Goal: Information Seeking & Learning: Learn about a topic

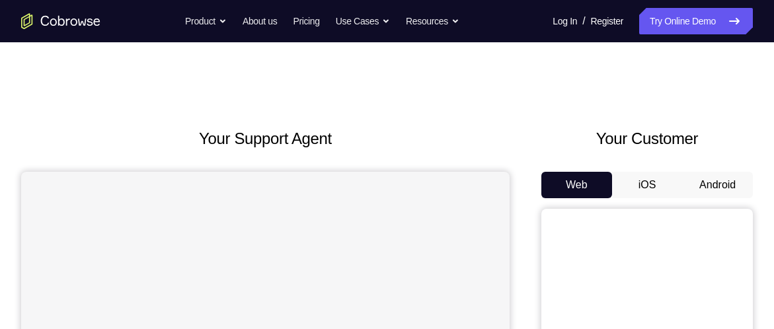
click at [735, 174] on button "Android" at bounding box center [717, 185] width 71 height 26
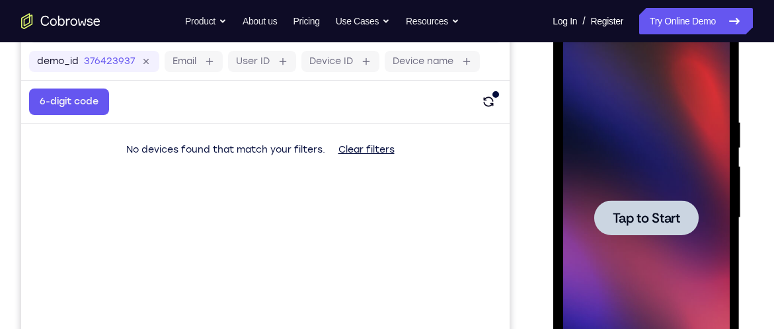
click at [632, 188] on div at bounding box center [645, 218] width 167 height 370
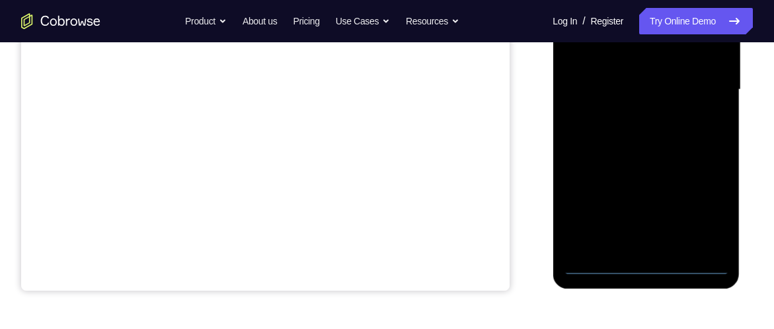
scroll to position [324, 0]
click at [642, 275] on div at bounding box center [645, 91] width 187 height 394
click at [649, 260] on div at bounding box center [645, 89] width 167 height 370
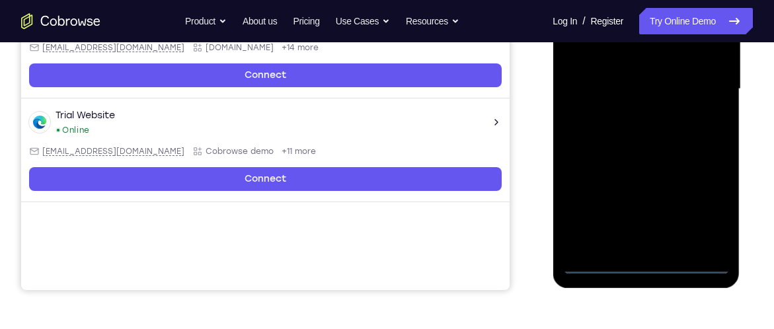
click at [647, 268] on div at bounding box center [645, 89] width 167 height 370
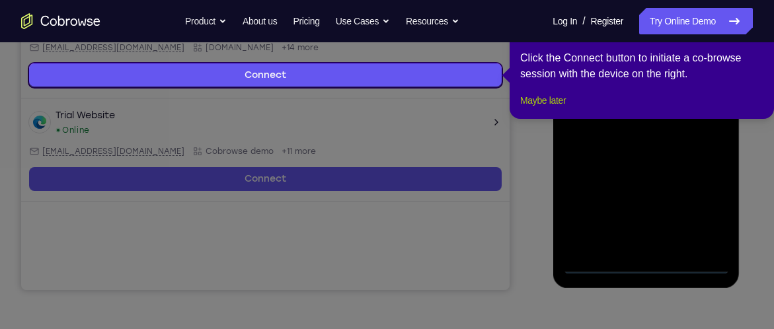
drag, startPoint x: 542, startPoint y: 117, endPoint x: 63, endPoint y: 315, distance: 517.6
click at [542, 108] on button "Maybe later" at bounding box center [543, 101] width 46 height 16
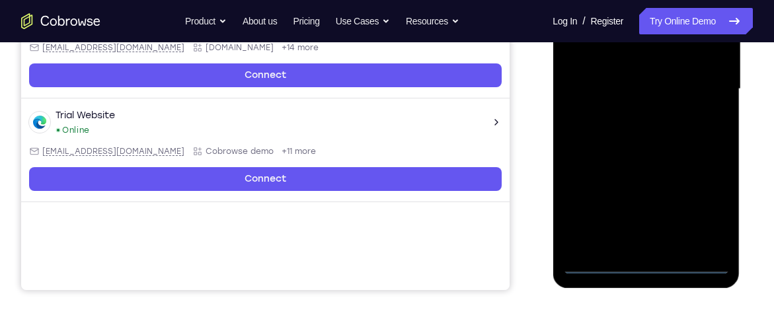
click at [704, 204] on div at bounding box center [645, 89] width 167 height 370
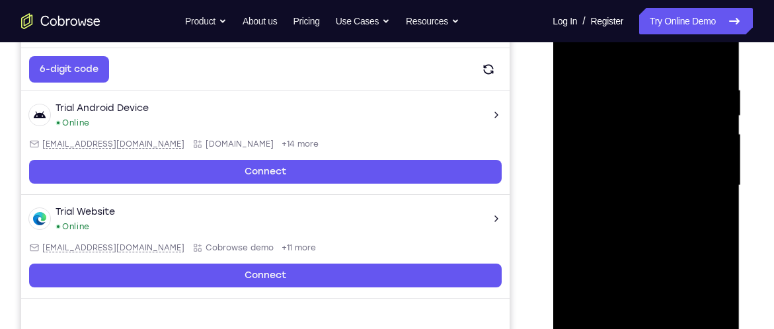
scroll to position [208, 0]
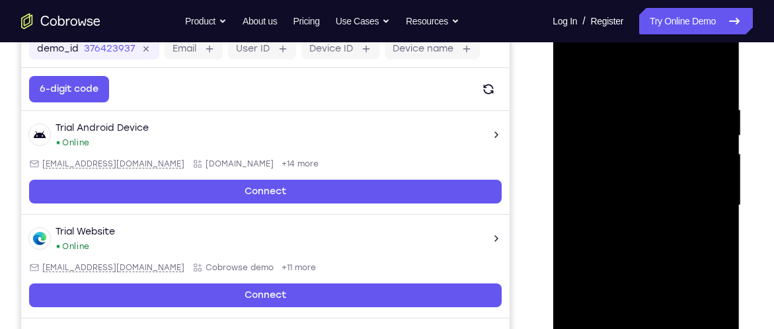
click at [657, 63] on div at bounding box center [645, 205] width 167 height 370
click at [699, 198] on div at bounding box center [645, 205] width 167 height 370
click at [626, 229] on div at bounding box center [645, 205] width 167 height 370
click at [646, 193] on div at bounding box center [645, 205] width 167 height 370
click at [618, 216] on div at bounding box center [645, 205] width 167 height 370
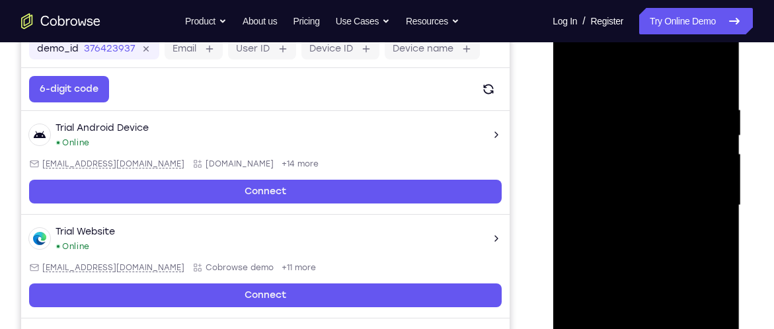
click at [604, 204] on div at bounding box center [645, 205] width 167 height 370
click at [566, 249] on div at bounding box center [645, 205] width 167 height 370
click at [624, 245] on div at bounding box center [645, 205] width 167 height 370
click at [658, 244] on div at bounding box center [645, 205] width 167 height 370
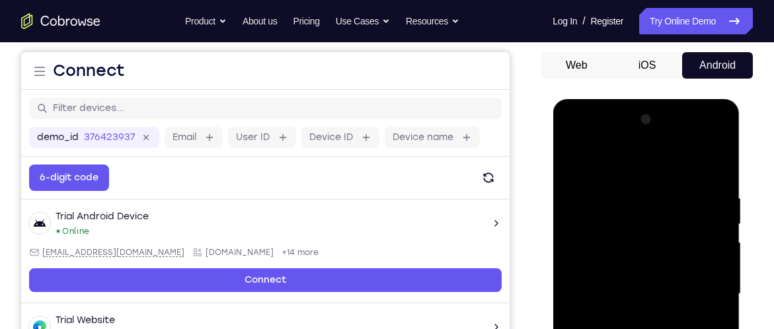
scroll to position [119, 0]
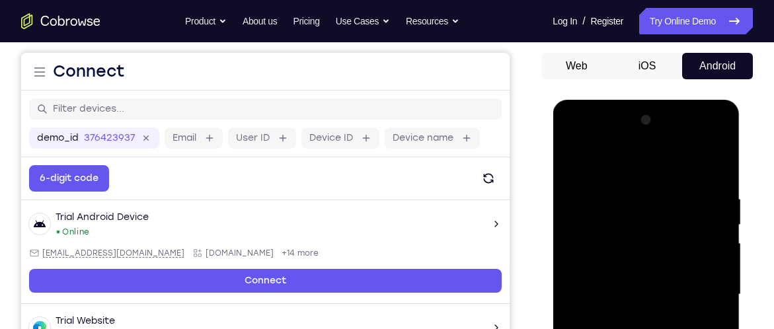
click at [644, 232] on div at bounding box center [645, 295] width 167 height 370
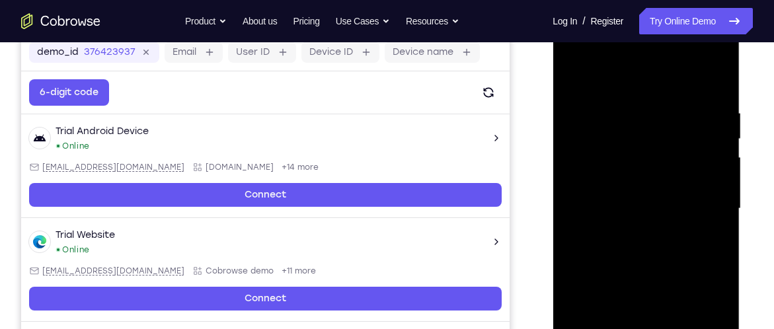
scroll to position [207, 0]
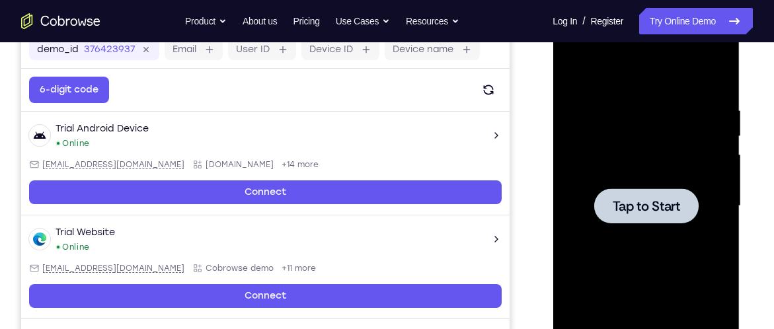
click at [608, 174] on div at bounding box center [645, 206] width 167 height 370
click at [565, 168] on div at bounding box center [645, 206] width 167 height 370
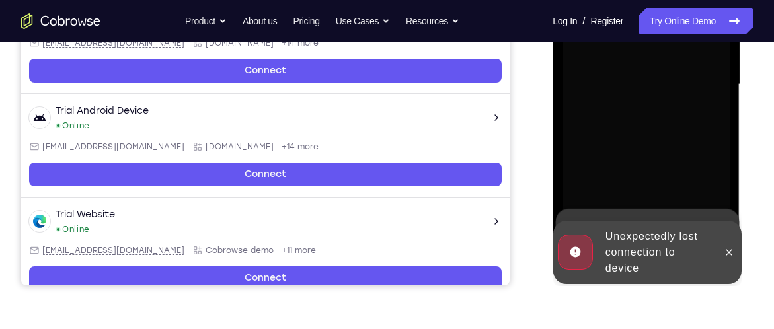
scroll to position [336, 0]
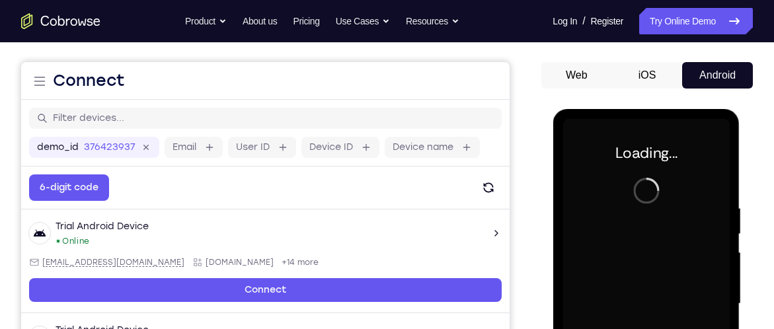
drag, startPoint x: 660, startPoint y: 217, endPoint x: 660, endPoint y: 250, distance: 33.7
click at [660, 217] on div at bounding box center [645, 304] width 167 height 370
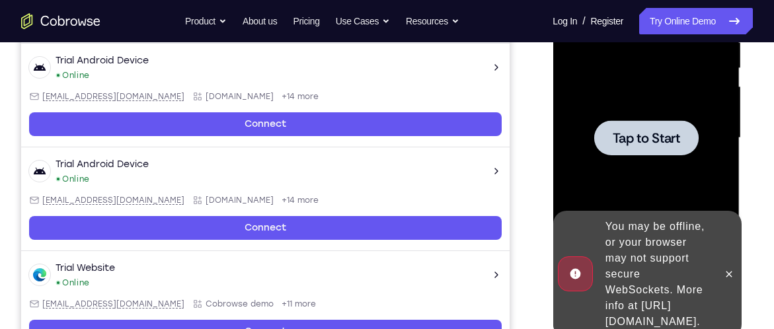
scroll to position [213, 0]
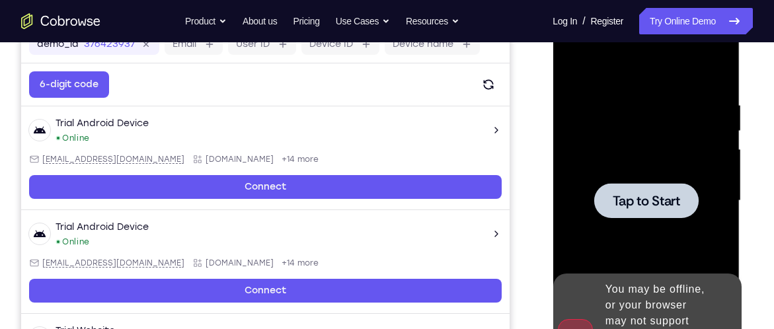
click at [605, 188] on div at bounding box center [645, 200] width 104 height 35
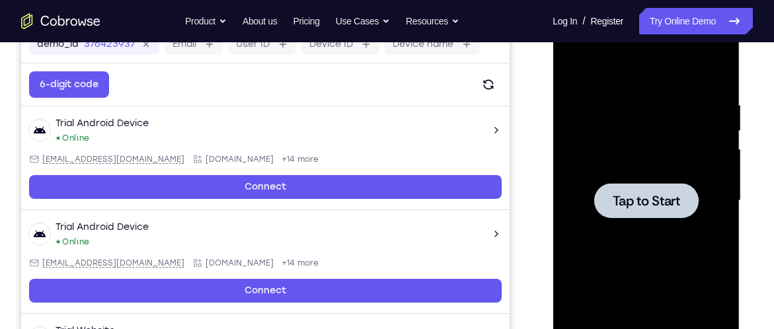
click at [638, 179] on div at bounding box center [645, 201] width 167 height 370
click at [620, 206] on span "Tap to Start" at bounding box center [645, 200] width 67 height 13
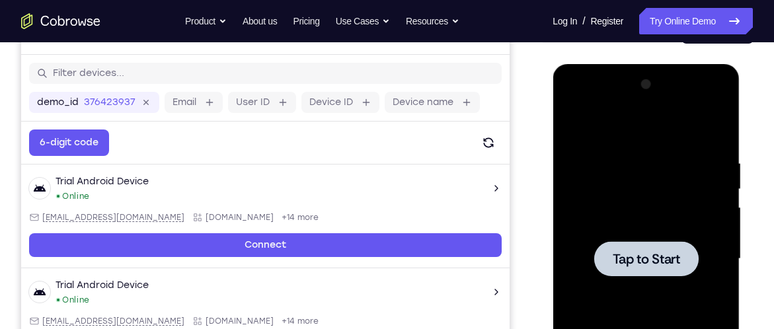
click at [642, 196] on div at bounding box center [645, 259] width 167 height 370
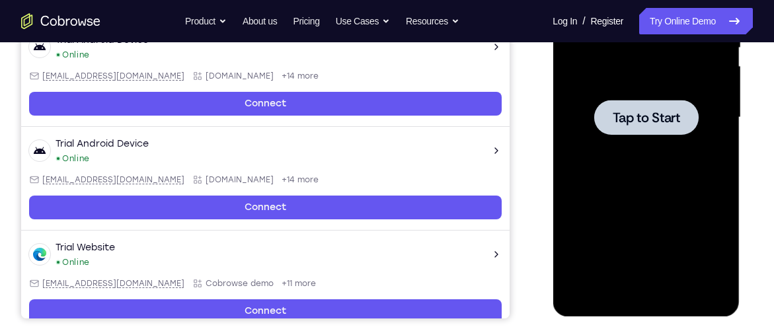
click at [640, 165] on div at bounding box center [645, 118] width 167 height 370
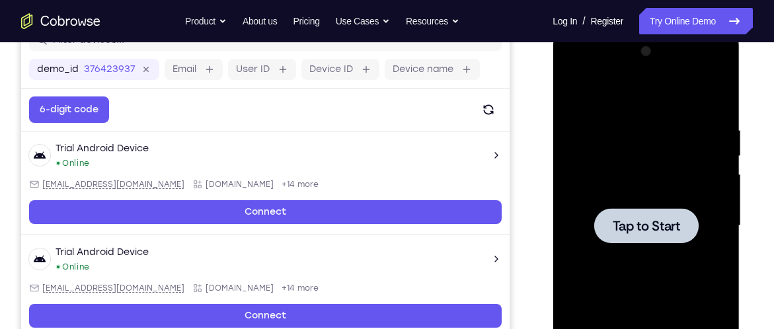
scroll to position [184, 0]
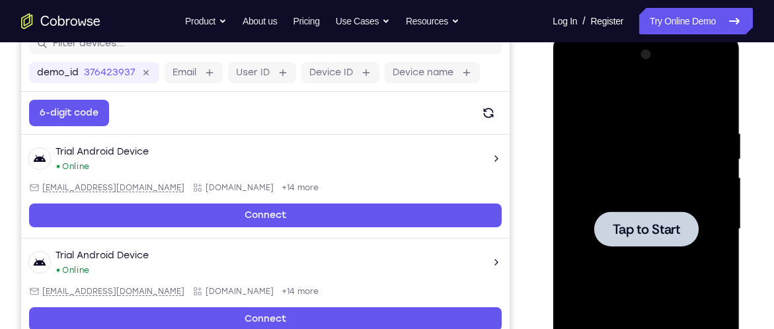
click at [616, 213] on div at bounding box center [645, 228] width 104 height 35
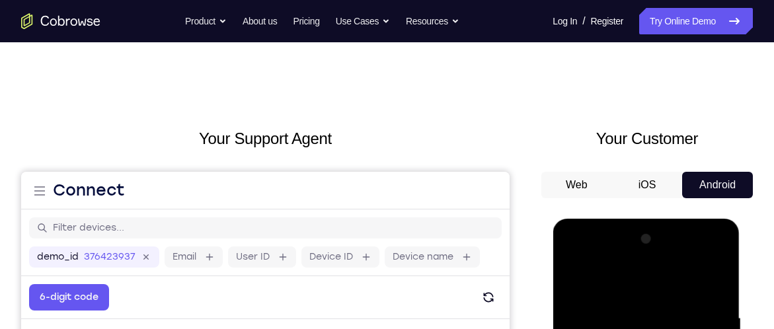
drag, startPoint x: 627, startPoint y: 432, endPoint x: 627, endPoint y: 248, distance: 184.4
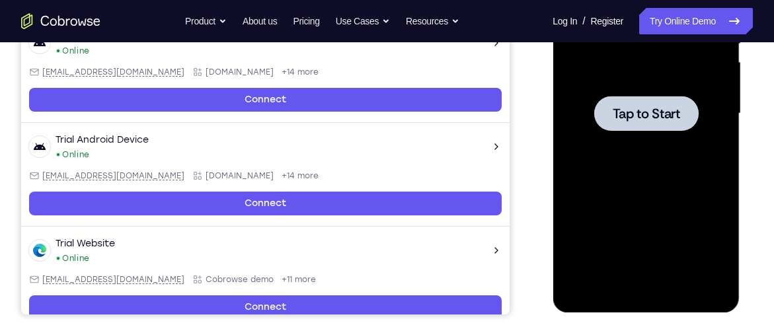
scroll to position [297, 0]
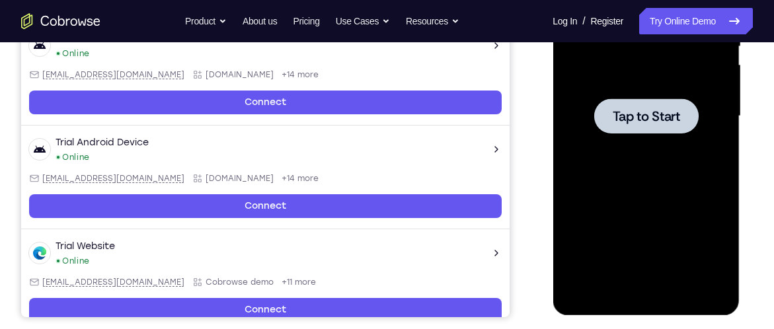
click at [617, 139] on div at bounding box center [645, 116] width 167 height 370
drag, startPoint x: 617, startPoint y: 139, endPoint x: 585, endPoint y: 118, distance: 38.1
click at [585, 118] on div at bounding box center [645, 116] width 167 height 370
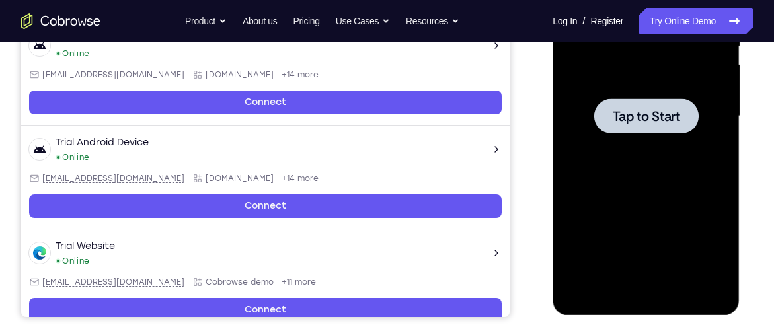
click at [611, 136] on div at bounding box center [645, 116] width 167 height 370
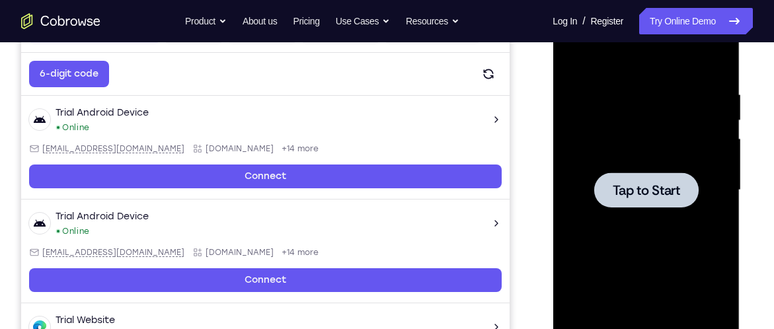
scroll to position [222, 0]
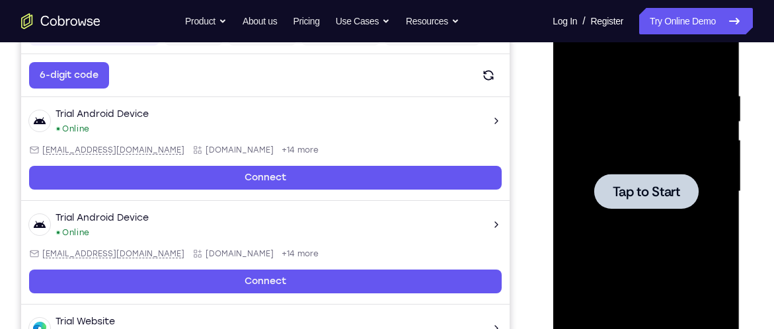
click at [630, 198] on span "Tap to Start" at bounding box center [645, 191] width 67 height 13
click at [617, 186] on span "Tap to Start" at bounding box center [645, 191] width 67 height 13
drag, startPoint x: 617, startPoint y: 186, endPoint x: 658, endPoint y: 208, distance: 46.4
click at [658, 208] on div at bounding box center [645, 191] width 104 height 35
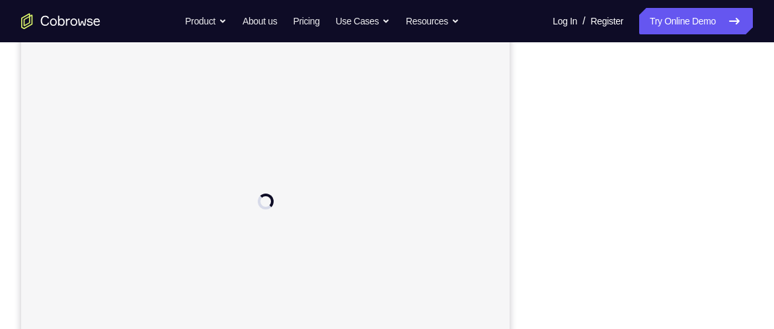
scroll to position [192, 0]
drag, startPoint x: 363, startPoint y: 125, endPoint x: 552, endPoint y: 135, distance: 189.3
click at [549, 130] on div at bounding box center [646, 220] width 211 height 406
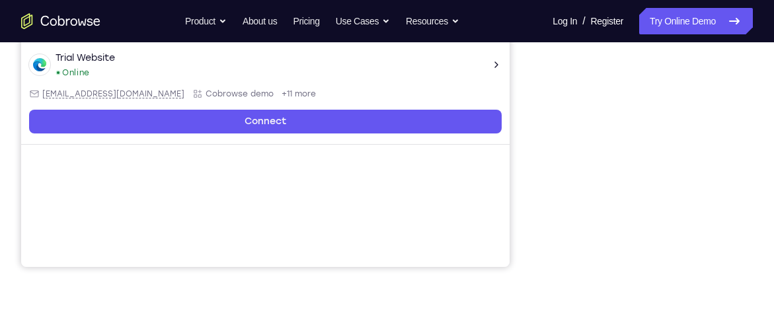
scroll to position [350, 0]
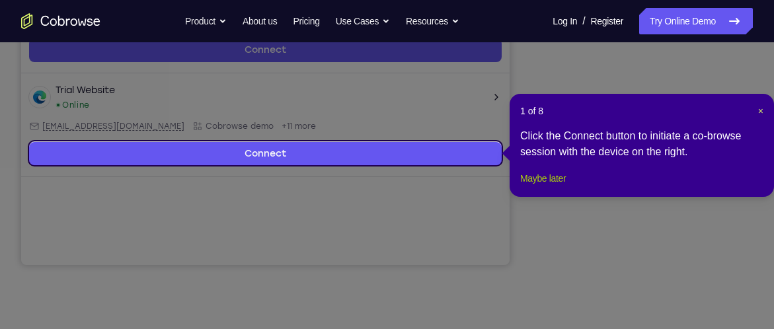
click at [556, 186] on button "Maybe later" at bounding box center [543, 178] width 46 height 16
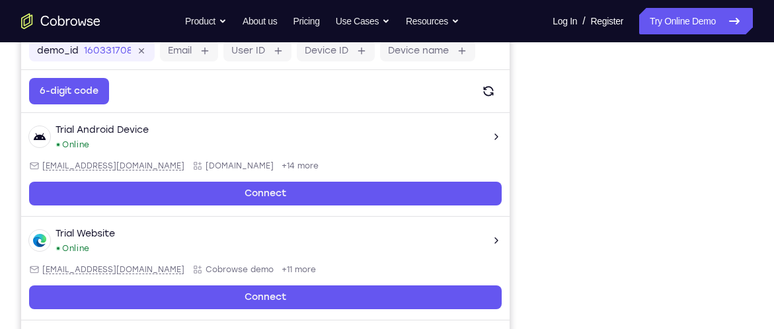
scroll to position [206, 0]
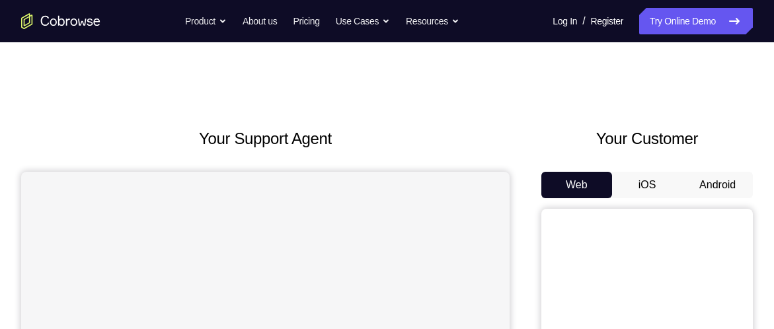
click at [702, 175] on button "Android" at bounding box center [717, 185] width 71 height 26
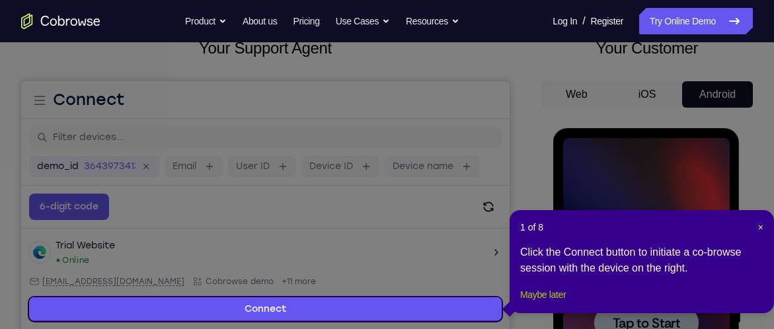
click at [561, 303] on button "Maybe later" at bounding box center [543, 295] width 46 height 16
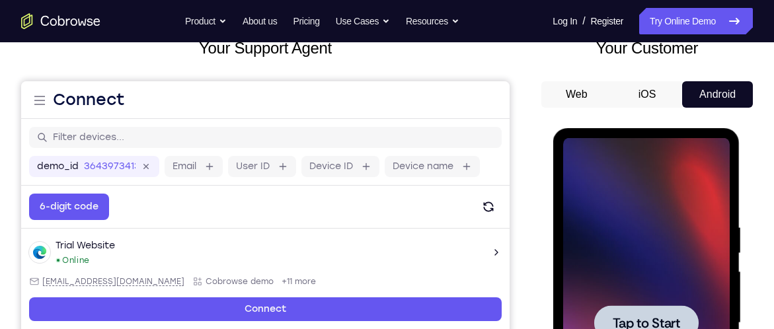
click at [659, 223] on div at bounding box center [645, 323] width 167 height 370
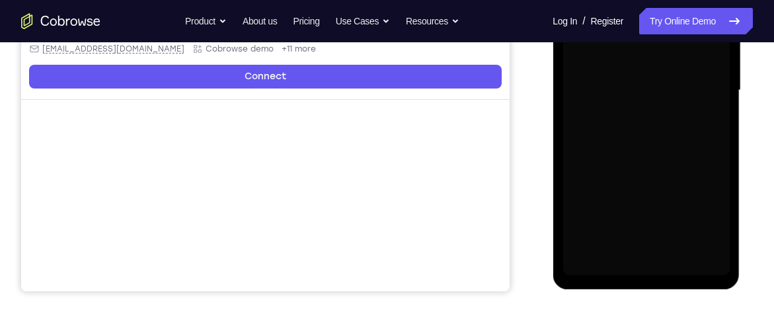
scroll to position [326, 0]
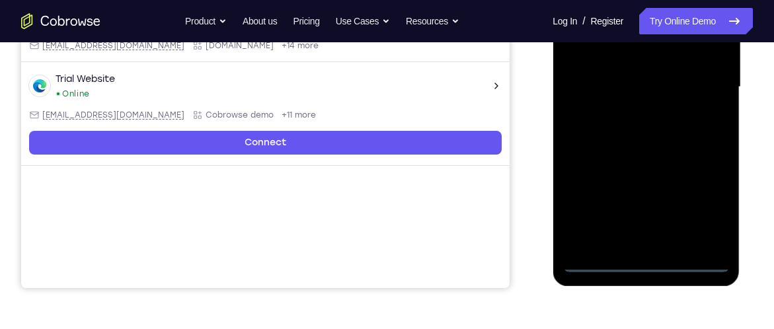
click at [642, 258] on div at bounding box center [645, 87] width 167 height 370
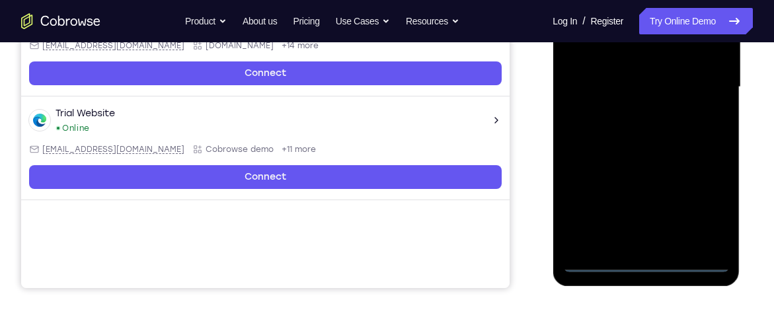
click at [649, 267] on div at bounding box center [645, 87] width 167 height 370
click at [704, 204] on div at bounding box center [645, 87] width 167 height 370
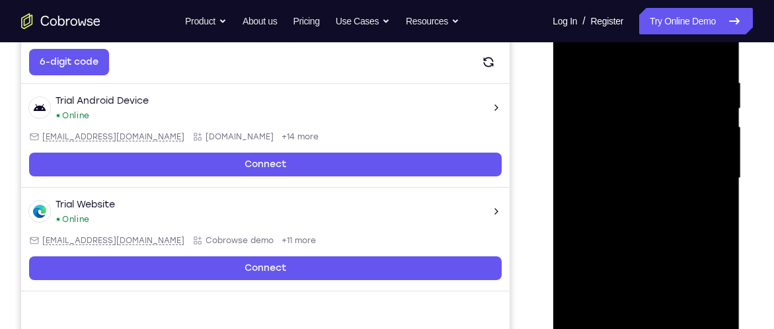
scroll to position [233, 0]
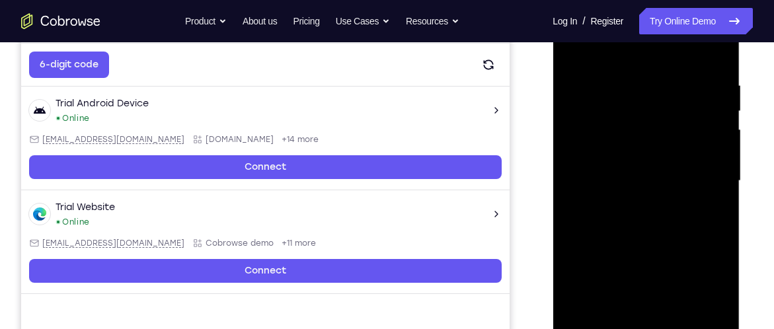
click at [627, 56] on div at bounding box center [645, 181] width 167 height 370
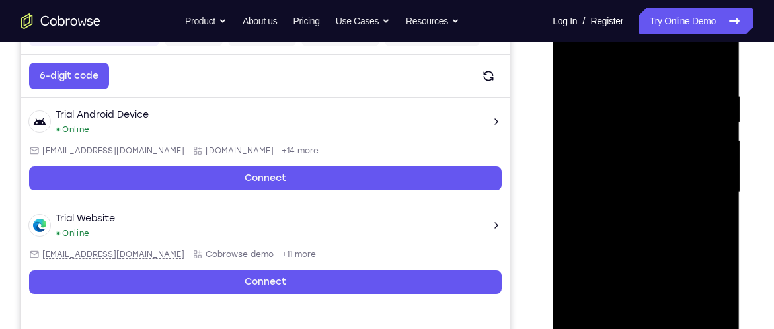
scroll to position [221, 0]
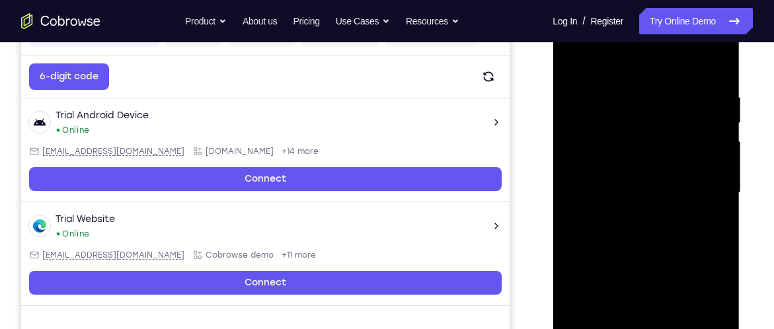
click at [702, 188] on div at bounding box center [645, 193] width 167 height 370
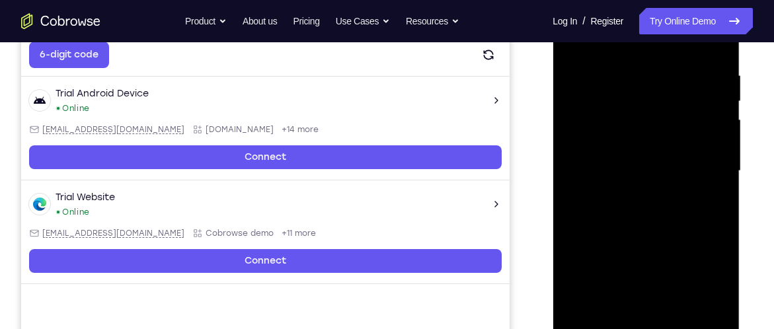
scroll to position [243, 0]
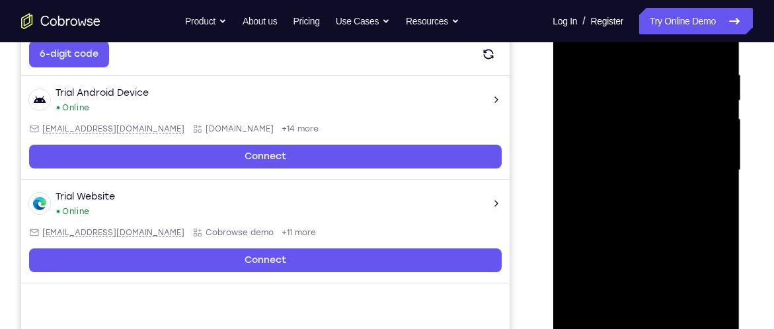
click at [627, 200] on div at bounding box center [645, 170] width 167 height 370
click at [680, 157] on div at bounding box center [645, 170] width 167 height 370
click at [620, 145] on div at bounding box center [645, 170] width 167 height 370
click at [605, 169] on div at bounding box center [645, 170] width 167 height 370
click at [581, 210] on div at bounding box center [645, 170] width 167 height 370
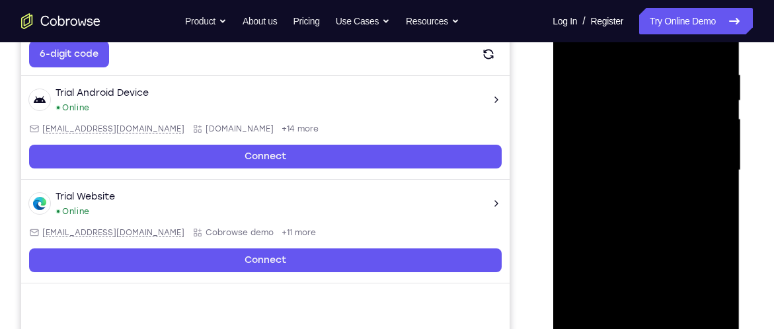
click at [657, 204] on div at bounding box center [645, 170] width 167 height 370
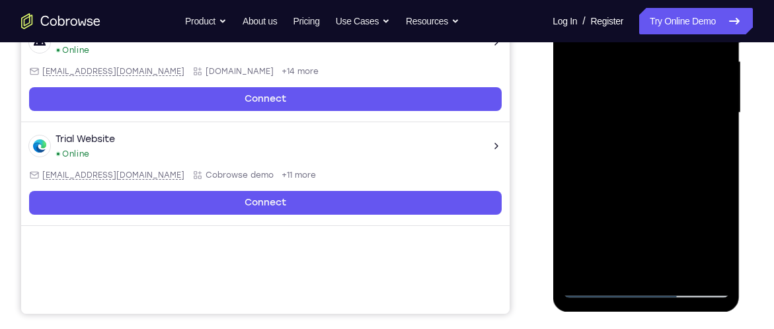
click at [658, 153] on div at bounding box center [645, 113] width 167 height 370
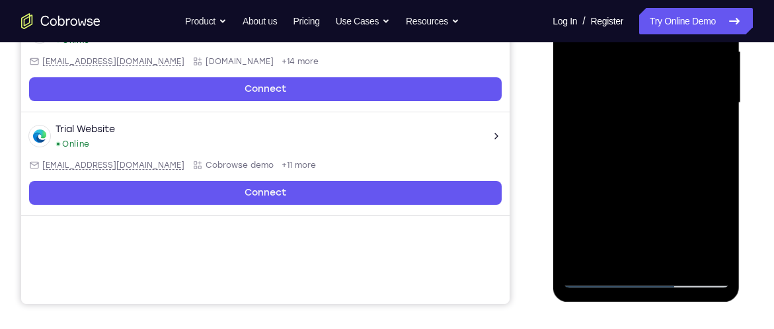
scroll to position [311, 0]
drag, startPoint x: 656, startPoint y: 224, endPoint x: 663, endPoint y: 83, distance: 141.6
click at [663, 83] on div at bounding box center [645, 103] width 167 height 370
click at [658, 160] on div at bounding box center [645, 103] width 167 height 370
click at [660, 142] on div at bounding box center [645, 103] width 167 height 370
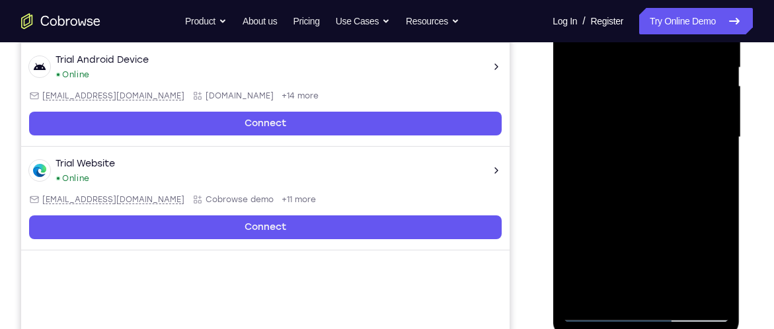
scroll to position [270, 0]
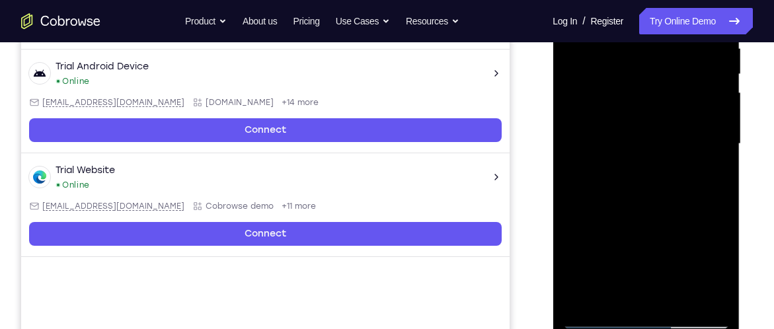
drag, startPoint x: 620, startPoint y: 219, endPoint x: 621, endPoint y: 89, distance: 130.2
click at [621, 89] on div at bounding box center [645, 144] width 167 height 370
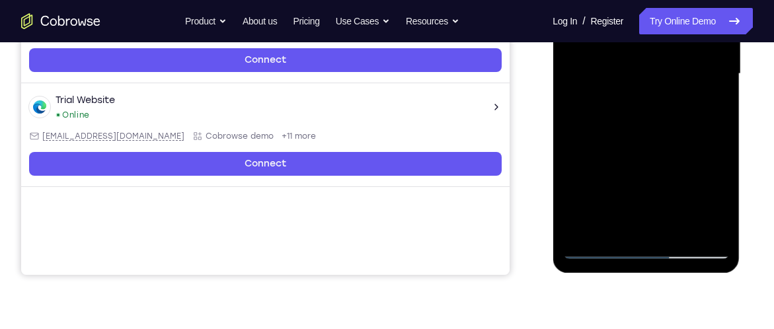
drag, startPoint x: 650, startPoint y: 181, endPoint x: 644, endPoint y: 50, distance: 131.0
click at [644, 50] on div at bounding box center [645, 74] width 167 height 370
drag, startPoint x: 638, startPoint y: 179, endPoint x: 635, endPoint y: 28, distance: 150.7
click at [635, 28] on div at bounding box center [645, 74] width 167 height 370
drag, startPoint x: 632, startPoint y: 178, endPoint x: 635, endPoint y: 58, distance: 120.3
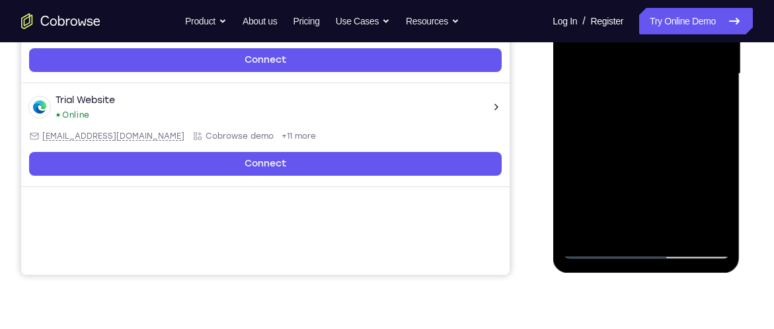
click at [635, 58] on div at bounding box center [645, 74] width 167 height 370
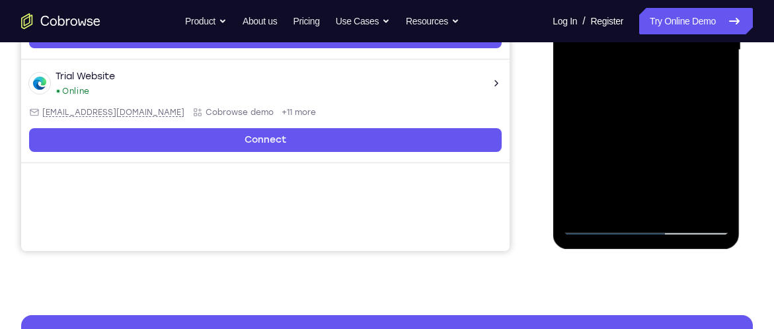
scroll to position [363, 0]
click at [671, 195] on div at bounding box center [645, 50] width 167 height 370
drag, startPoint x: 610, startPoint y: 181, endPoint x: 619, endPoint y: 52, distance: 129.1
click at [619, 52] on div at bounding box center [645, 50] width 167 height 370
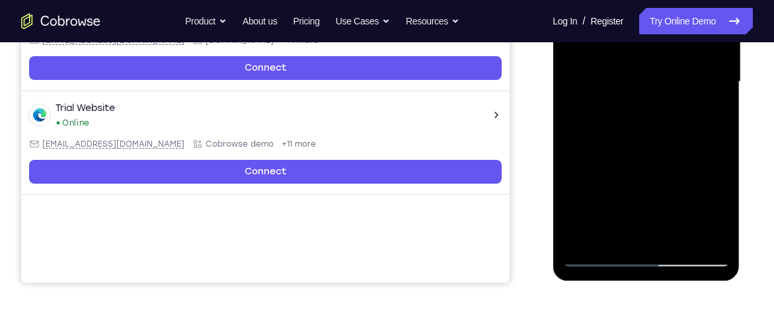
scroll to position [315, 0]
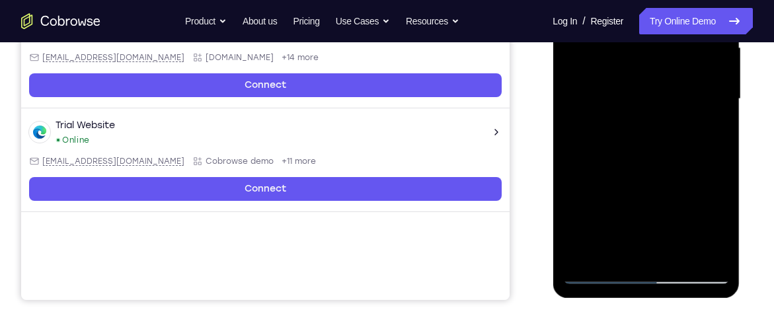
drag, startPoint x: 620, startPoint y: 198, endPoint x: 619, endPoint y: 29, distance: 169.2
click at [619, 29] on div at bounding box center [645, 99] width 167 height 370
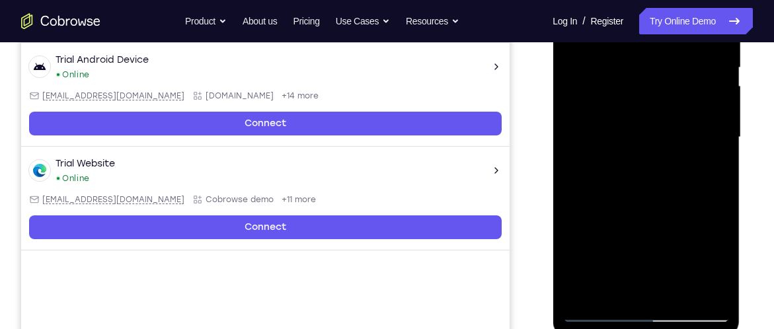
scroll to position [277, 0]
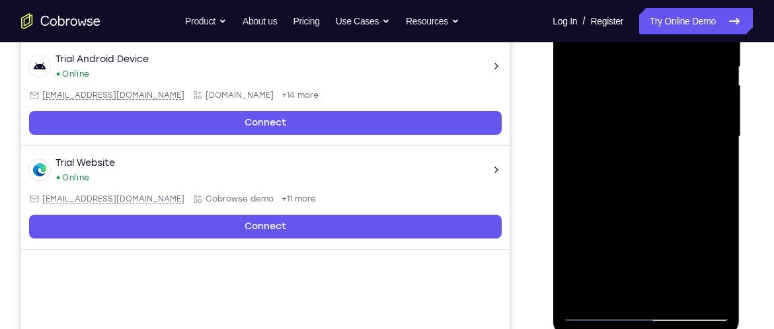
click at [611, 290] on div at bounding box center [645, 137] width 167 height 370
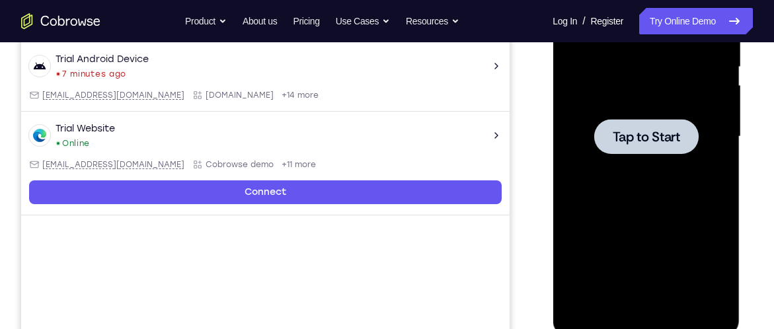
click at [616, 157] on div at bounding box center [645, 137] width 167 height 370
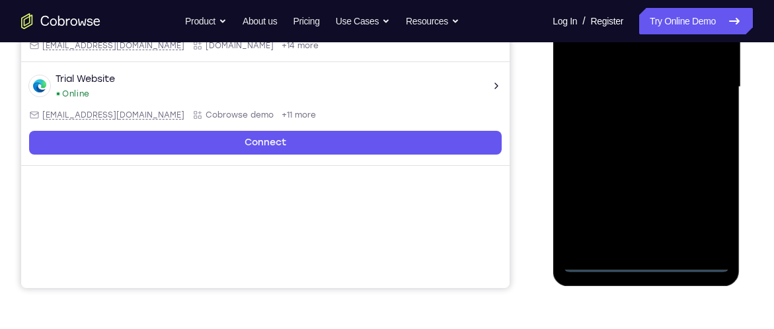
scroll to position [330, 0]
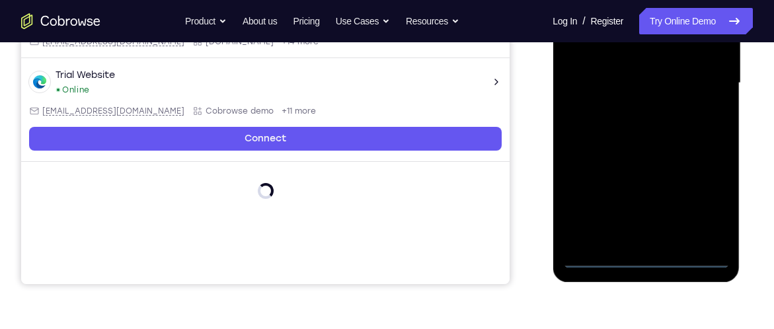
click at [644, 261] on div at bounding box center [645, 83] width 167 height 370
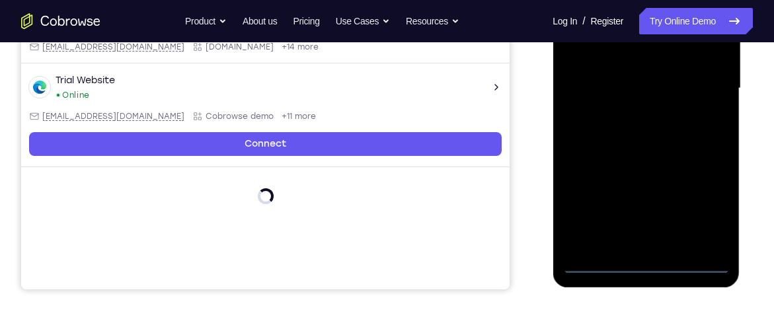
scroll to position [324, 0]
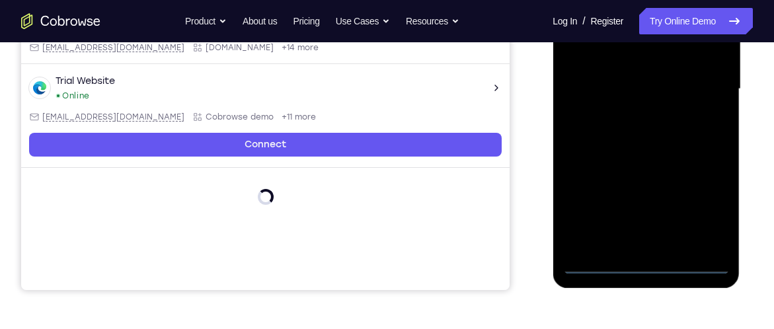
click at [641, 266] on div at bounding box center [645, 89] width 167 height 370
click at [694, 211] on div at bounding box center [645, 89] width 167 height 370
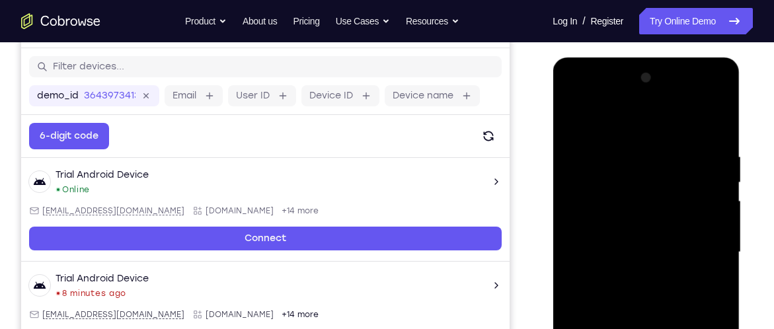
scroll to position [161, 0]
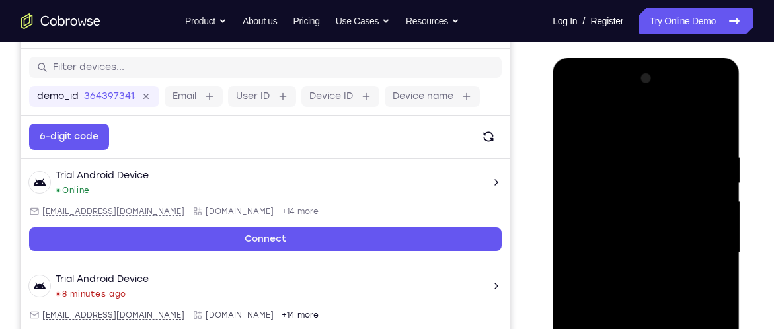
click at [628, 124] on div at bounding box center [645, 253] width 167 height 370
drag, startPoint x: 648, startPoint y: 124, endPoint x: 1068, endPoint y: 72, distance: 422.9
click at [648, 124] on div at bounding box center [645, 253] width 167 height 370
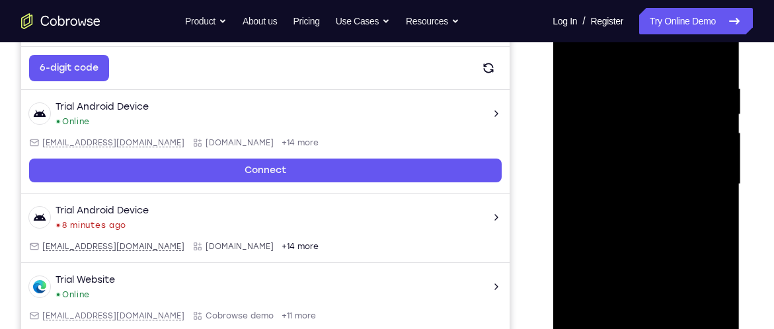
scroll to position [231, 0]
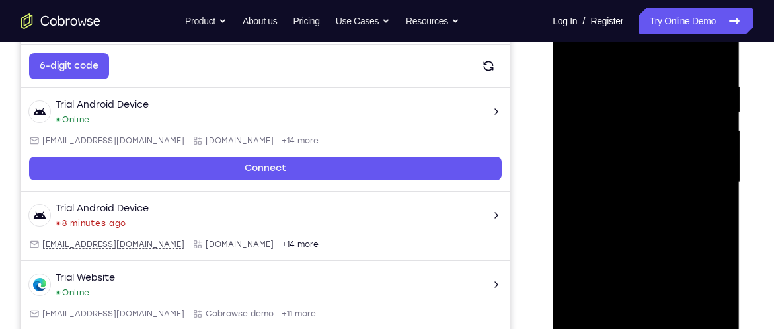
click at [693, 184] on div at bounding box center [645, 182] width 167 height 370
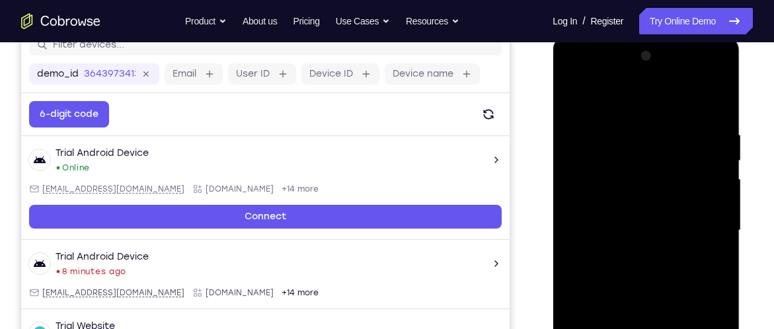
scroll to position [182, 0]
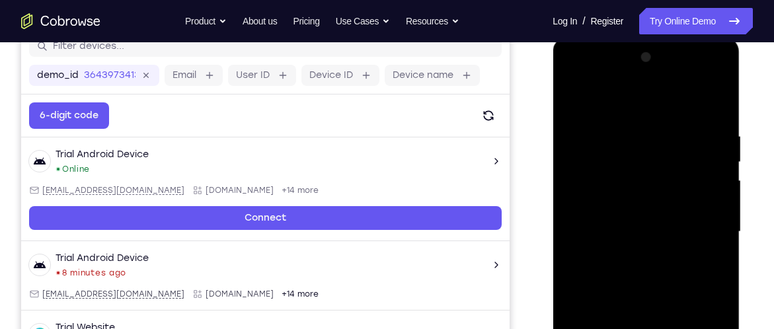
click at [623, 251] on div at bounding box center [645, 232] width 167 height 370
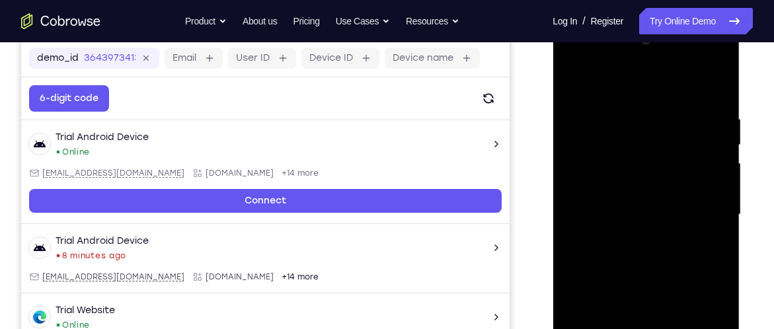
scroll to position [200, 0]
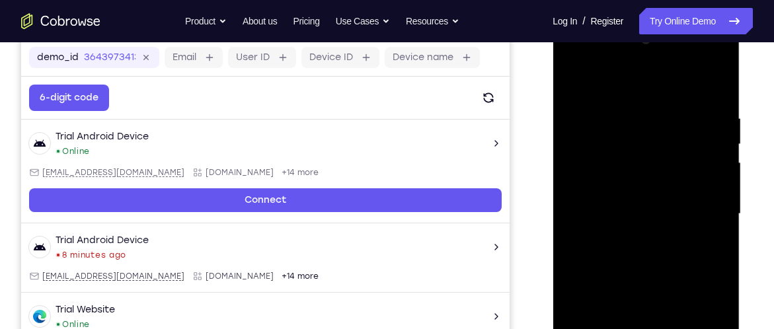
click at [647, 192] on div at bounding box center [645, 214] width 167 height 370
click at [620, 194] on div at bounding box center [645, 214] width 167 height 370
click at [625, 192] on div at bounding box center [645, 214] width 167 height 370
